Goal: Information Seeking & Learning: Learn about a topic

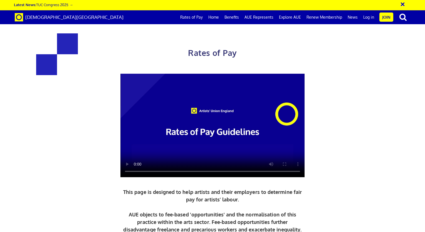
scroll to position [1205, 0]
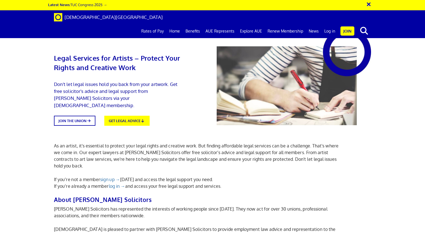
scroll to position [63, 0]
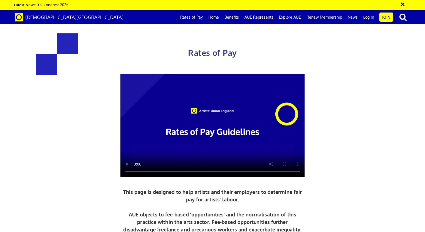
scroll to position [1170, 0]
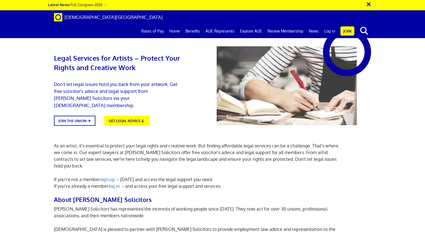
scroll to position [0, 4]
drag, startPoint x: 117, startPoint y: 147, endPoint x: 153, endPoint y: 146, distance: 35.6
click at [153, 146] on p "As an artist, it's essential to protect your legal rights and creative work. Bu…" at bounding box center [199, 155] width 290 height 27
